Goal: Task Accomplishment & Management: Use online tool/utility

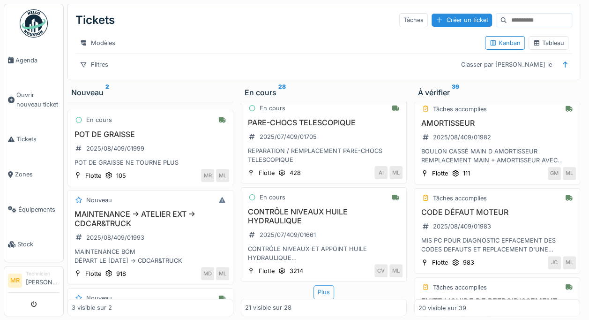
scroll to position [7, 0]
click at [480, 256] on div "JC ML" at bounding box center [528, 262] width 97 height 13
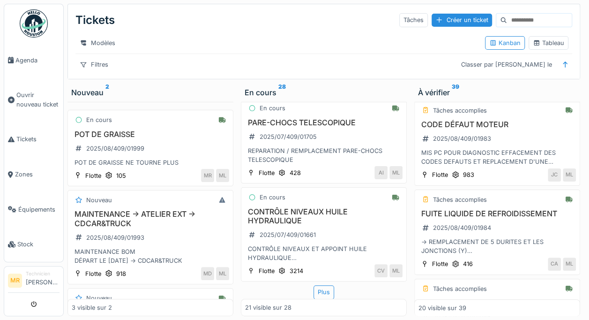
scroll to position [1399, 0]
click at [487, 132] on div "2025/08/409/01983" at bounding box center [457, 138] width 76 height 12
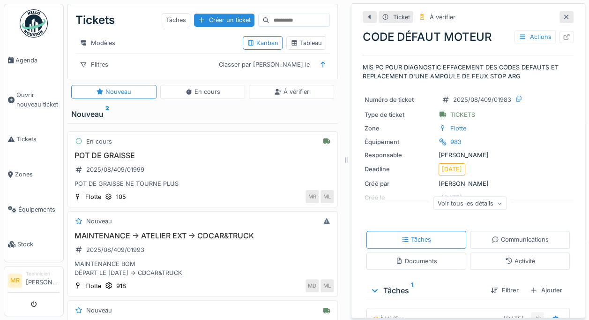
click at [563, 14] on icon at bounding box center [567, 17] width 8 height 6
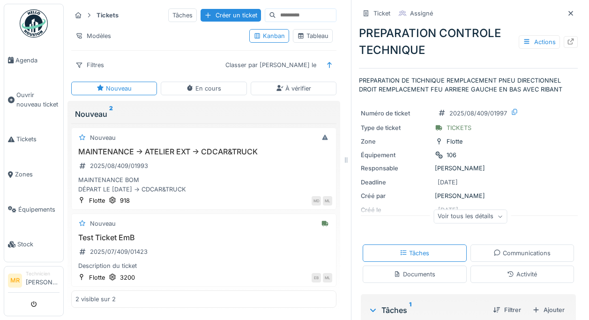
scroll to position [7, 0]
click at [567, 10] on icon at bounding box center [571, 13] width 8 height 6
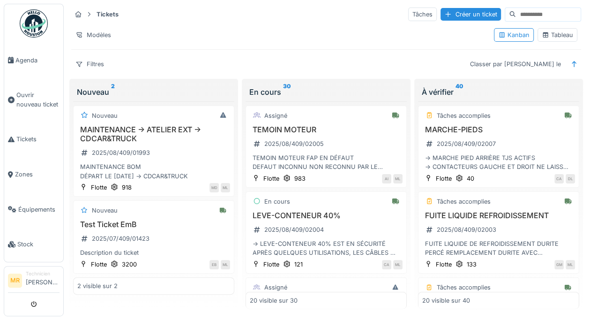
click at [96, 57] on div "Filtres" at bounding box center [89, 64] width 37 height 14
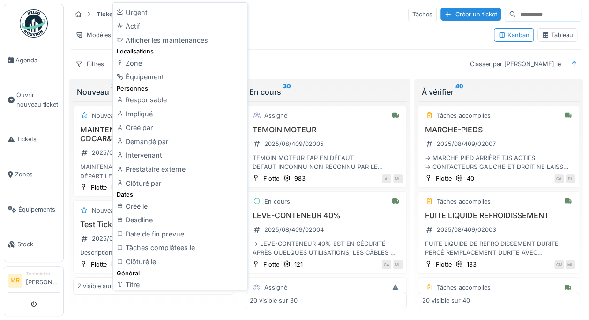
scroll to position [45, 0]
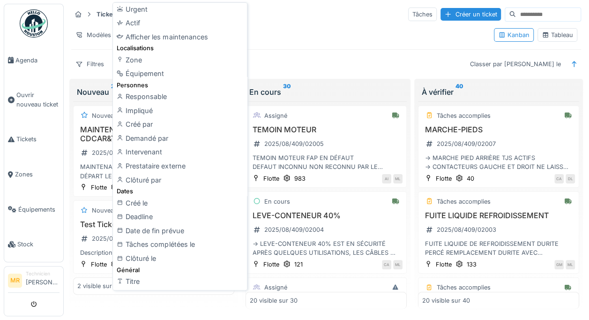
click at [147, 73] on div "Équipement" at bounding box center [180, 74] width 130 height 14
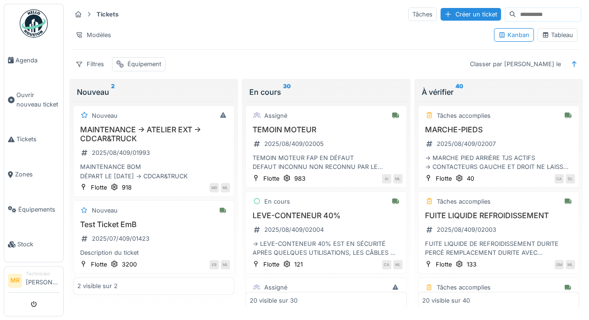
click at [145, 57] on div "Équipement" at bounding box center [138, 64] width 53 height 14
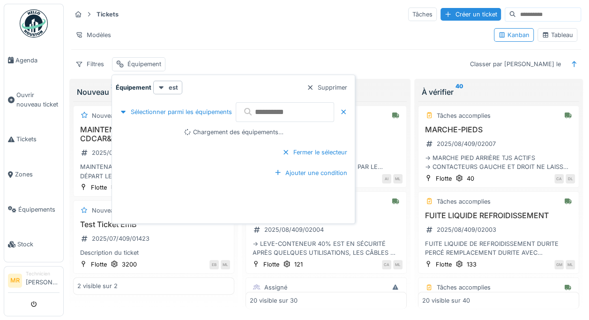
click at [278, 109] on input "text" at bounding box center [285, 112] width 98 height 20
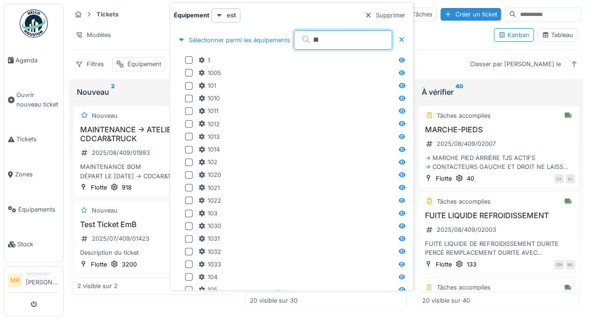
type input "***"
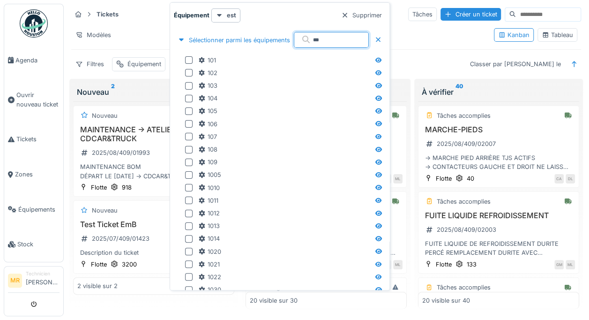
click at [186, 57] on div at bounding box center [189, 60] width 8 height 8
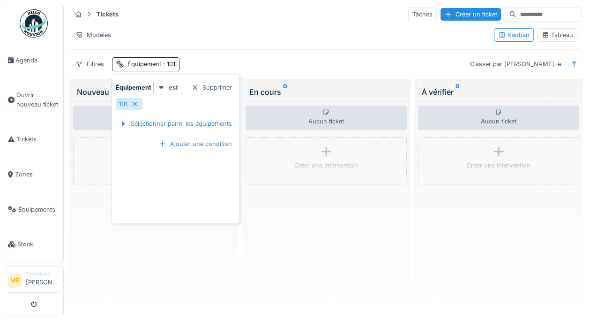
click at [123, 103] on div "101" at bounding box center [123, 103] width 8 height 9
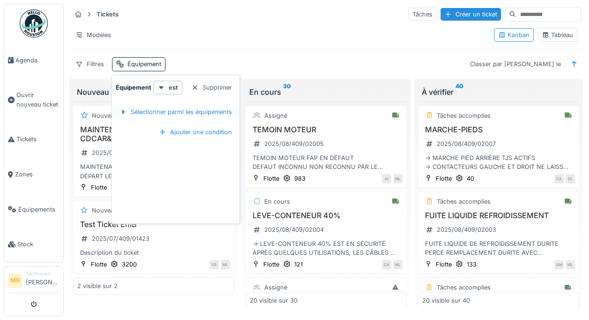
click at [203, 109] on div "Sélectionner parmi les équipements" at bounding box center [176, 111] width 120 height 13
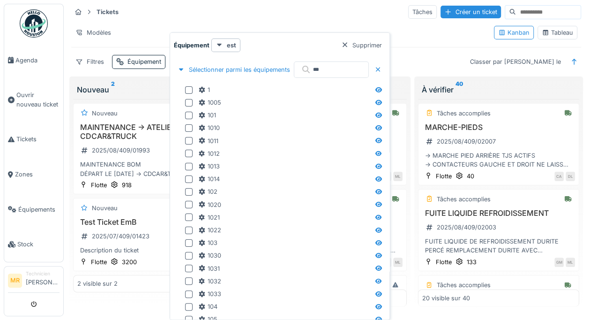
click at [278, 110] on div "101" at bounding box center [273, 115] width 198 height 13
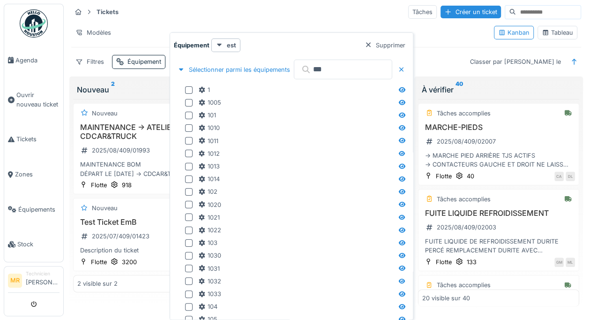
click at [341, 68] on input "***" at bounding box center [343, 70] width 98 height 20
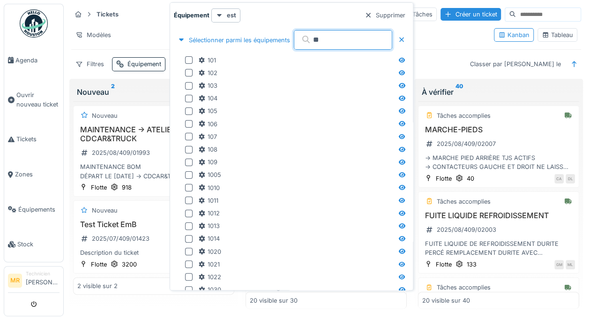
type input "***"
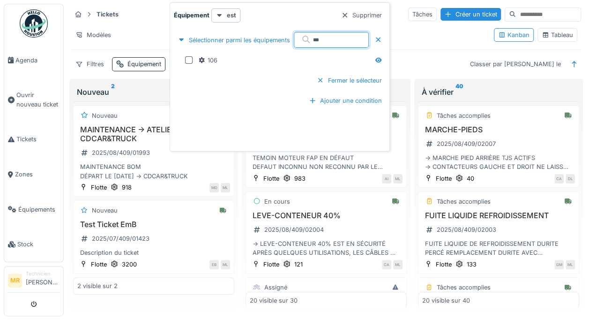
click at [186, 56] on div at bounding box center [189, 60] width 8 height 8
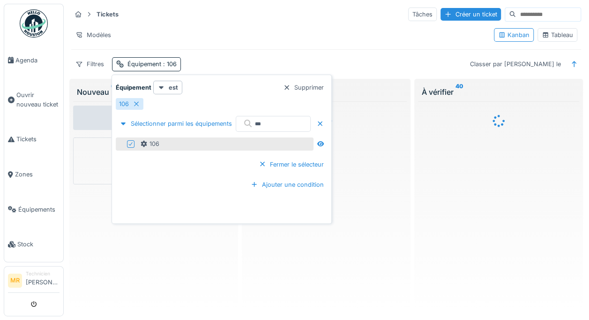
click at [317, 82] on div "Supprimer" at bounding box center [303, 87] width 48 height 13
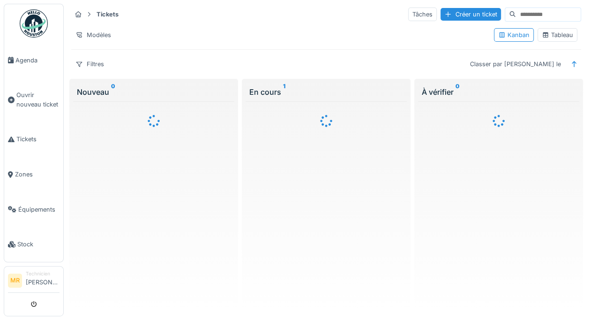
click at [330, 138] on div at bounding box center [326, 205] width 161 height 208
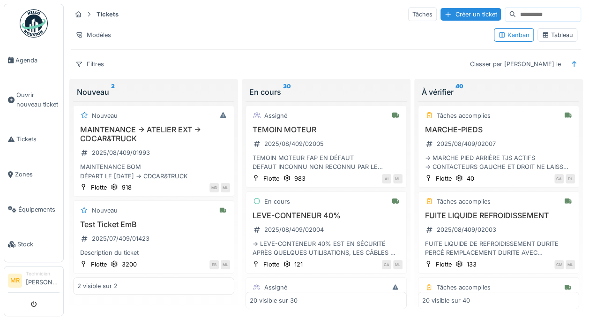
click at [102, 57] on div "Filtres" at bounding box center [89, 64] width 37 height 14
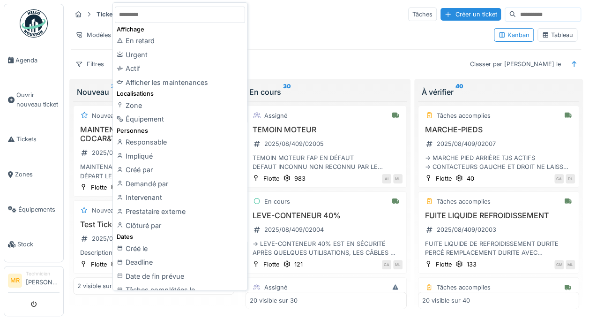
click at [157, 117] on div "Équipement" at bounding box center [180, 119] width 130 height 14
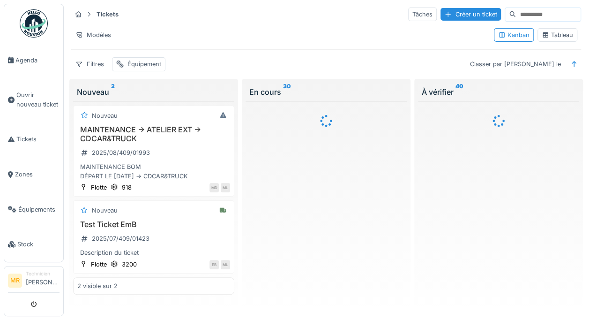
click at [142, 61] on div "Équipement" at bounding box center [145, 64] width 34 height 9
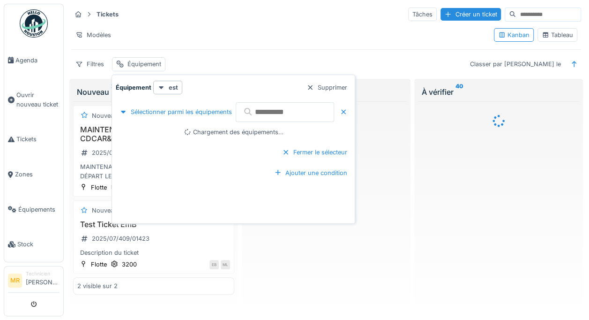
click at [274, 106] on input "text" at bounding box center [285, 112] width 98 height 20
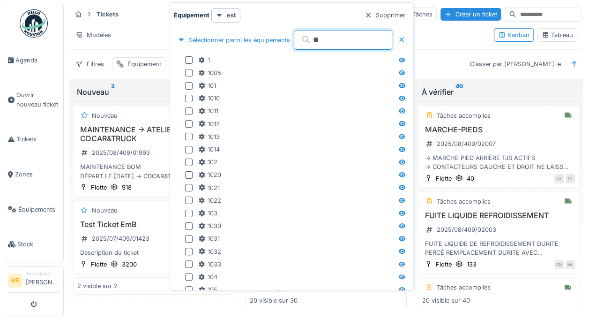
type input "***"
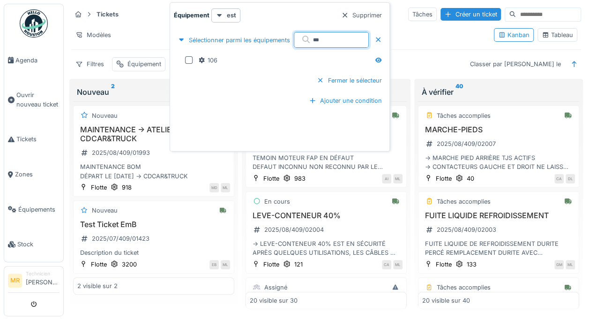
click at [192, 56] on div at bounding box center [189, 60] width 8 height 8
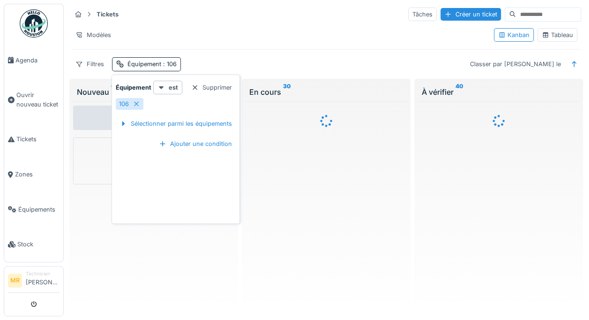
click at [276, 182] on div at bounding box center [326, 205] width 161 height 208
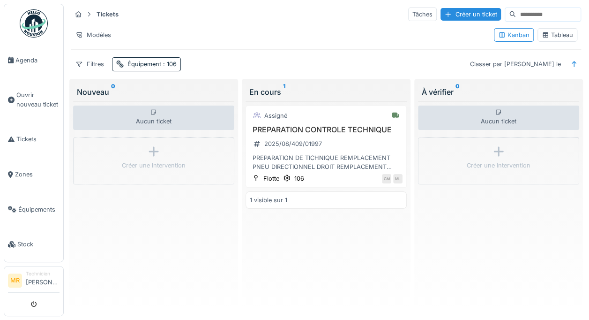
click at [333, 140] on div "PREPARATION CONTROLE TECHNIQUE 2025/08/409/01997 PREPARATION DE TICHNIQUE REMPL…" at bounding box center [326, 148] width 153 height 46
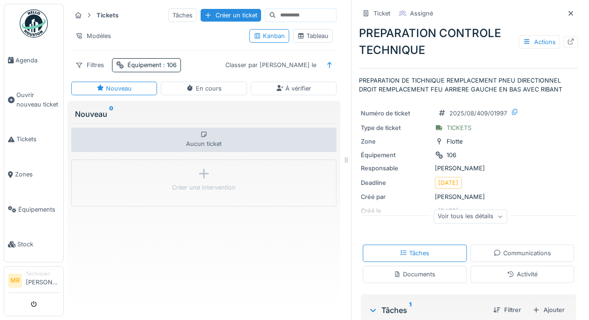
click at [567, 38] on icon at bounding box center [571, 41] width 8 height 6
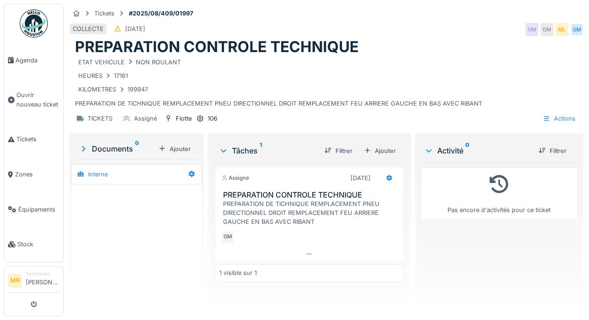
click at [369, 148] on div "Ajouter" at bounding box center [380, 150] width 40 height 13
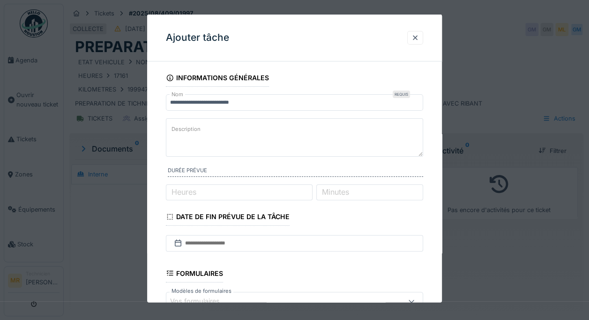
click at [259, 131] on textarea "Description" at bounding box center [294, 137] width 257 height 38
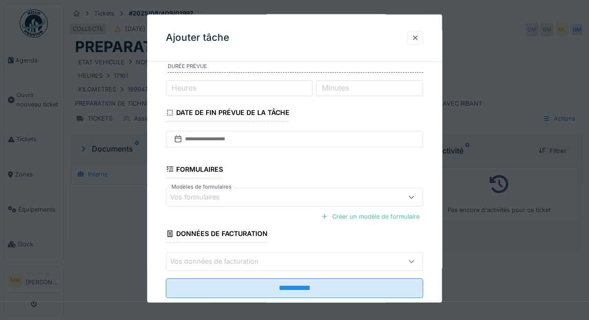
scroll to position [106, 0]
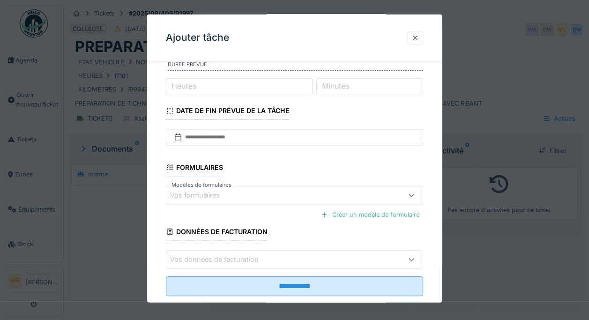
type textarea "**********"
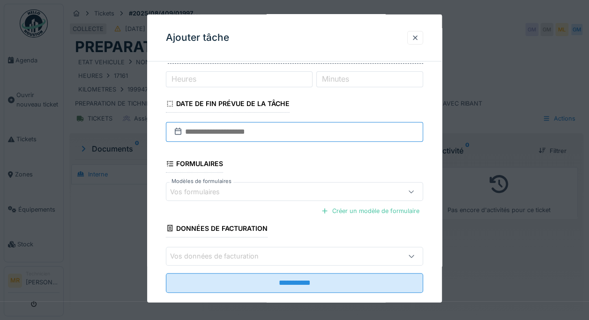
click at [308, 133] on input "text" at bounding box center [294, 132] width 257 height 20
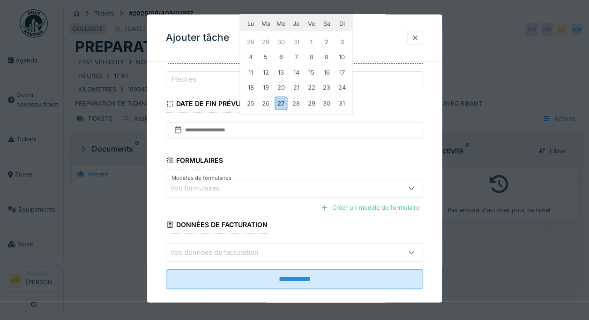
click at [277, 106] on div "27" at bounding box center [281, 103] width 13 height 14
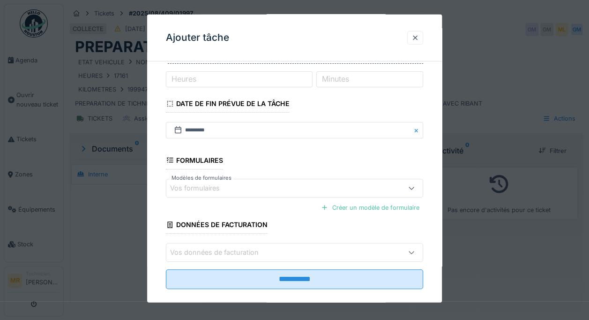
click at [300, 279] on input "**********" at bounding box center [294, 279] width 257 height 20
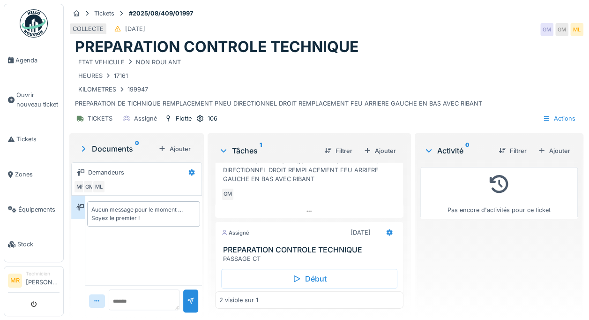
scroll to position [75, 0]
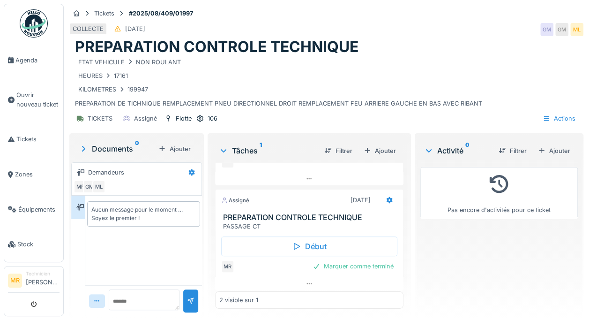
click at [324, 244] on div "Début" at bounding box center [309, 246] width 176 height 20
